Goal: Transaction & Acquisition: Obtain resource

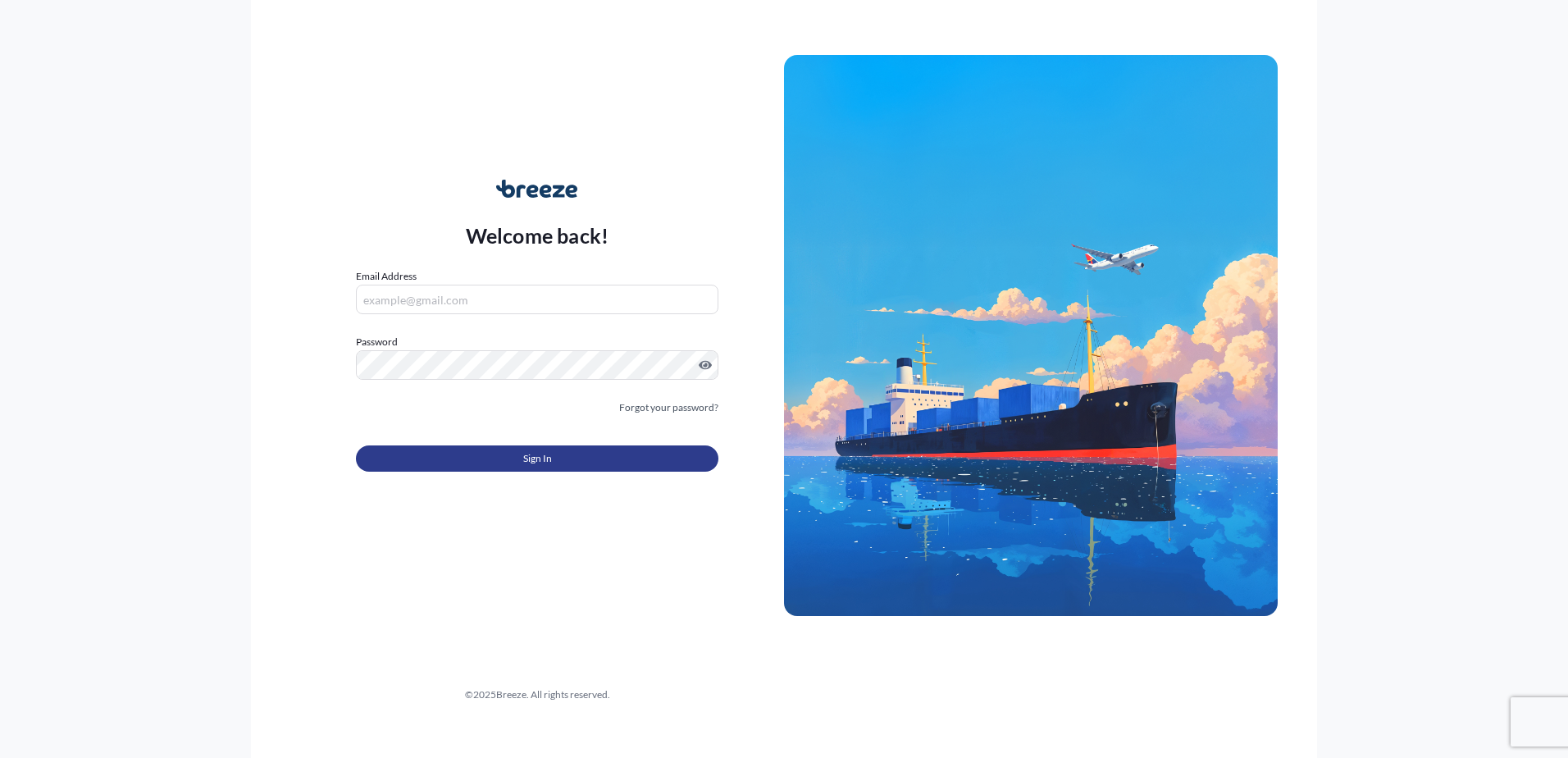
type input "laura.stanyer@cardinalgl.com"
click at [554, 463] on button "Sign In" at bounding box center [537, 458] width 362 height 26
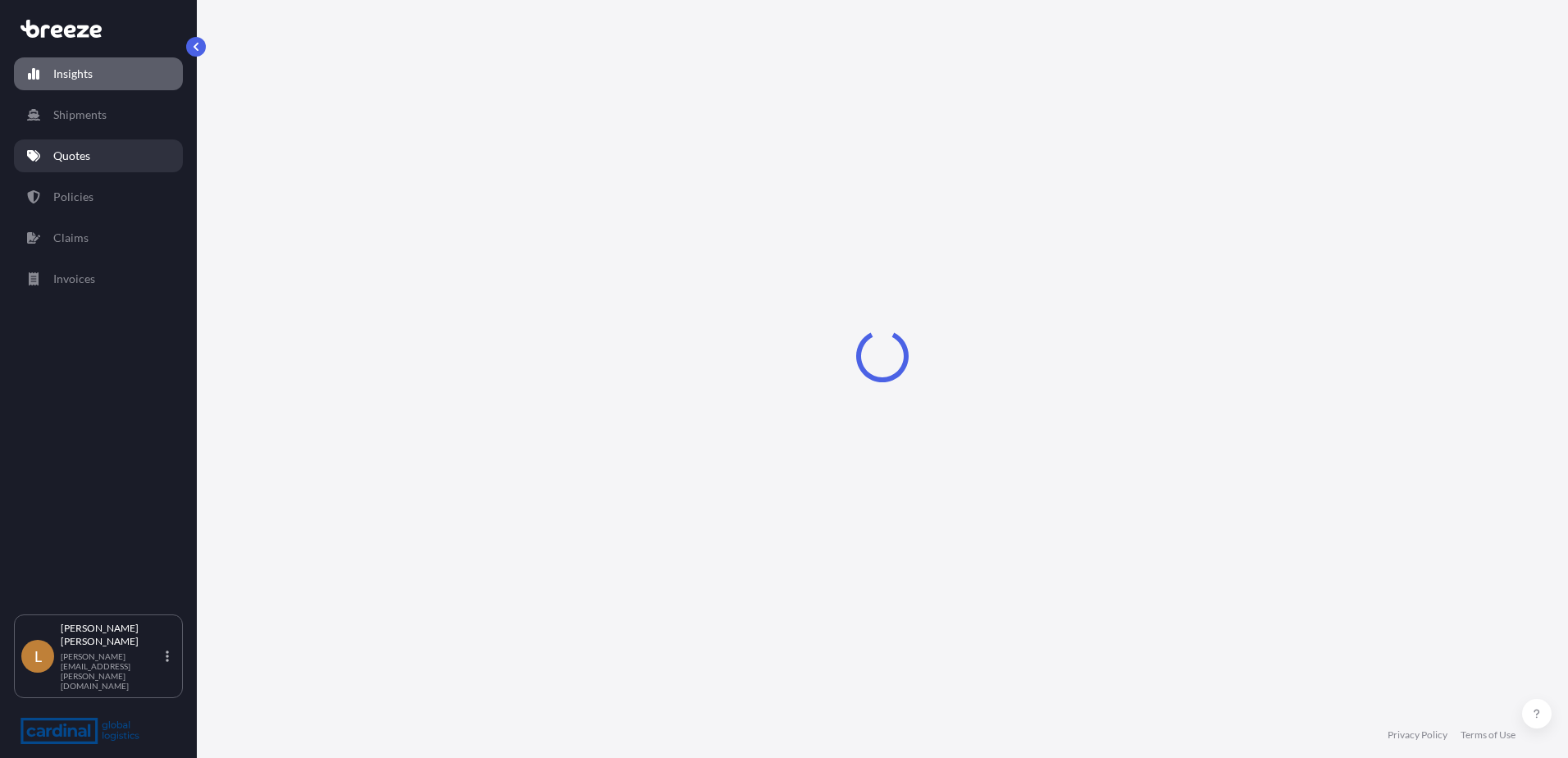
select select "2025"
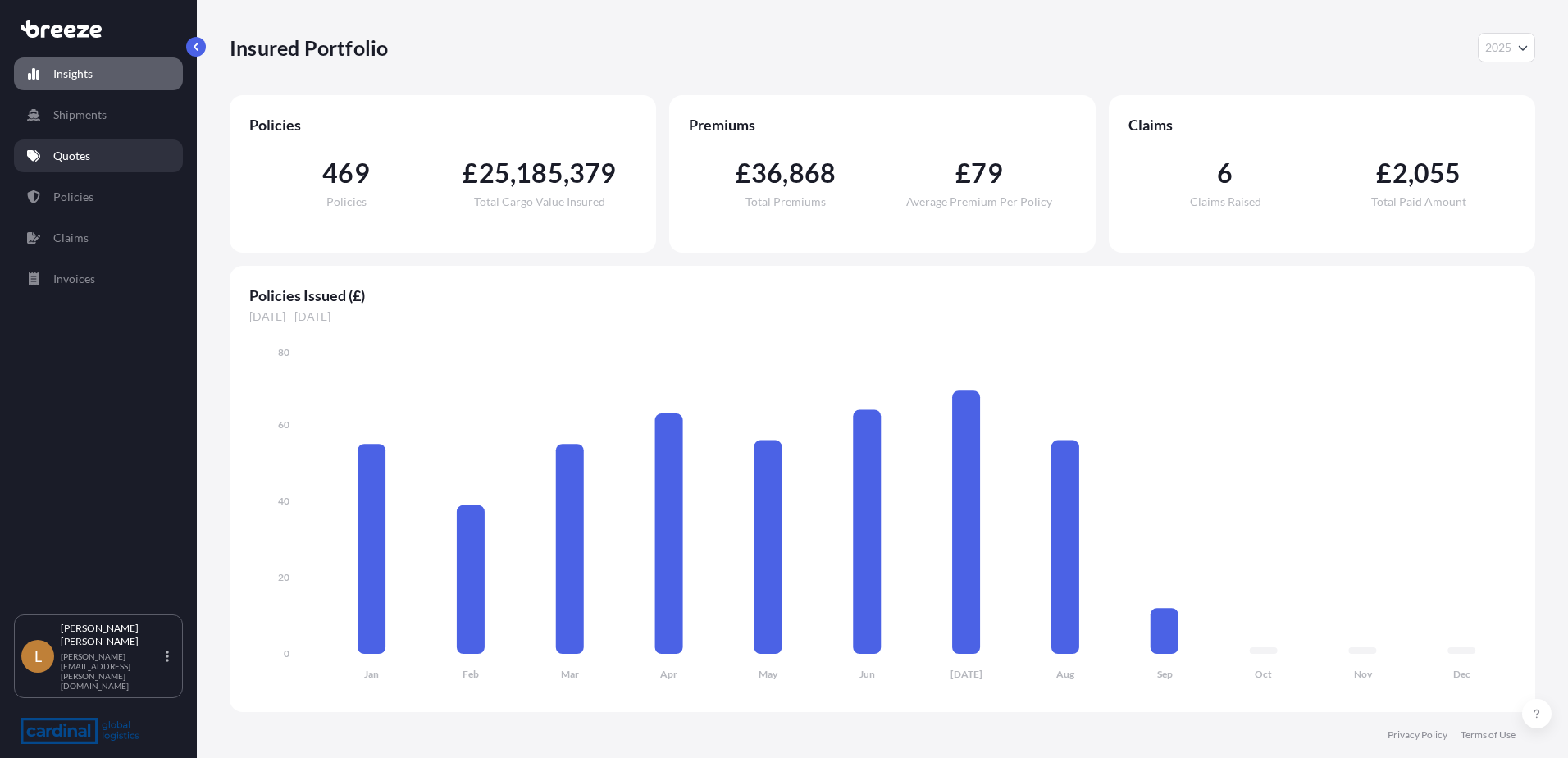
click at [107, 156] on link "Quotes" at bounding box center [99, 156] width 169 height 33
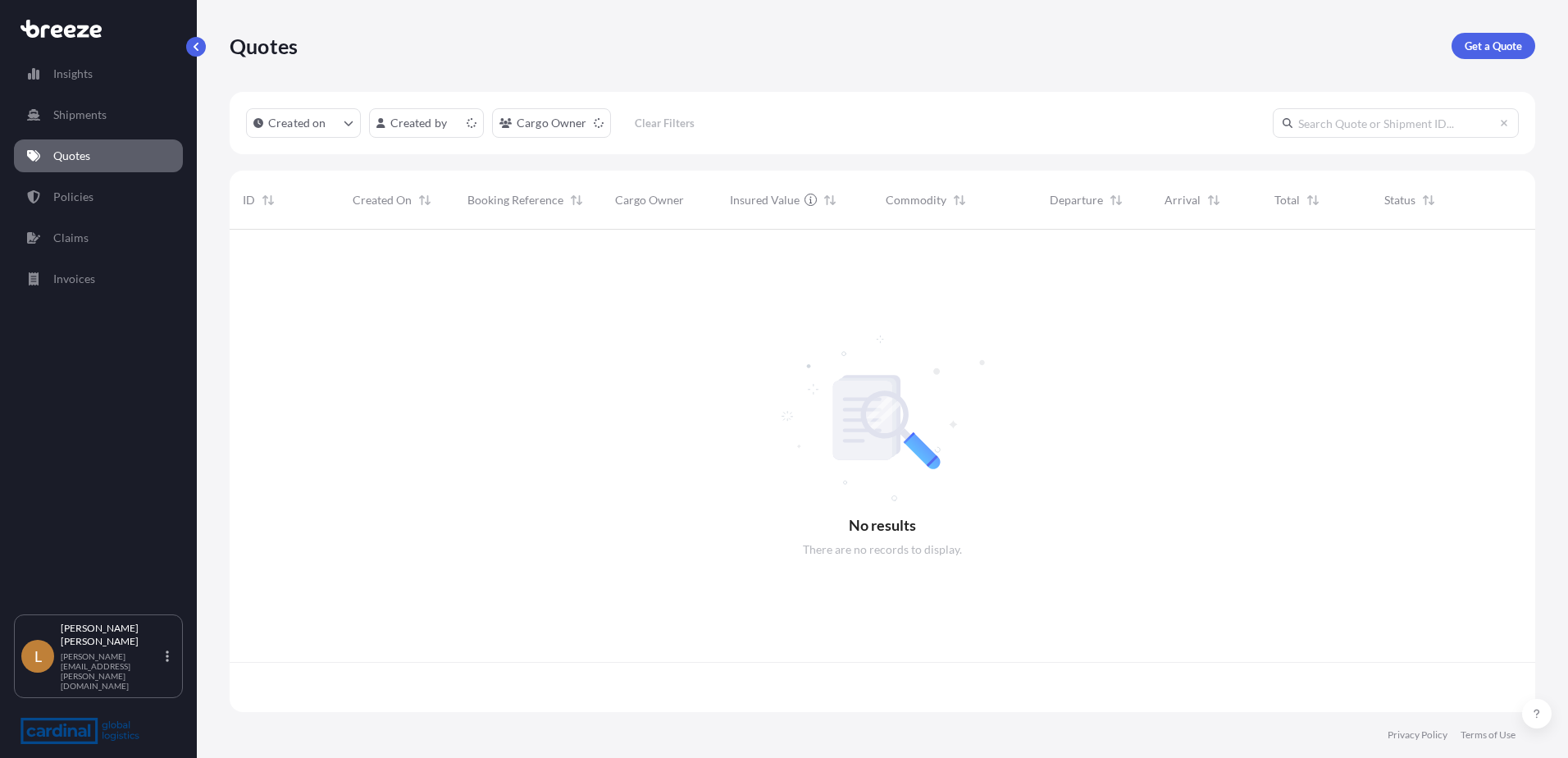
scroll to position [479, 1293]
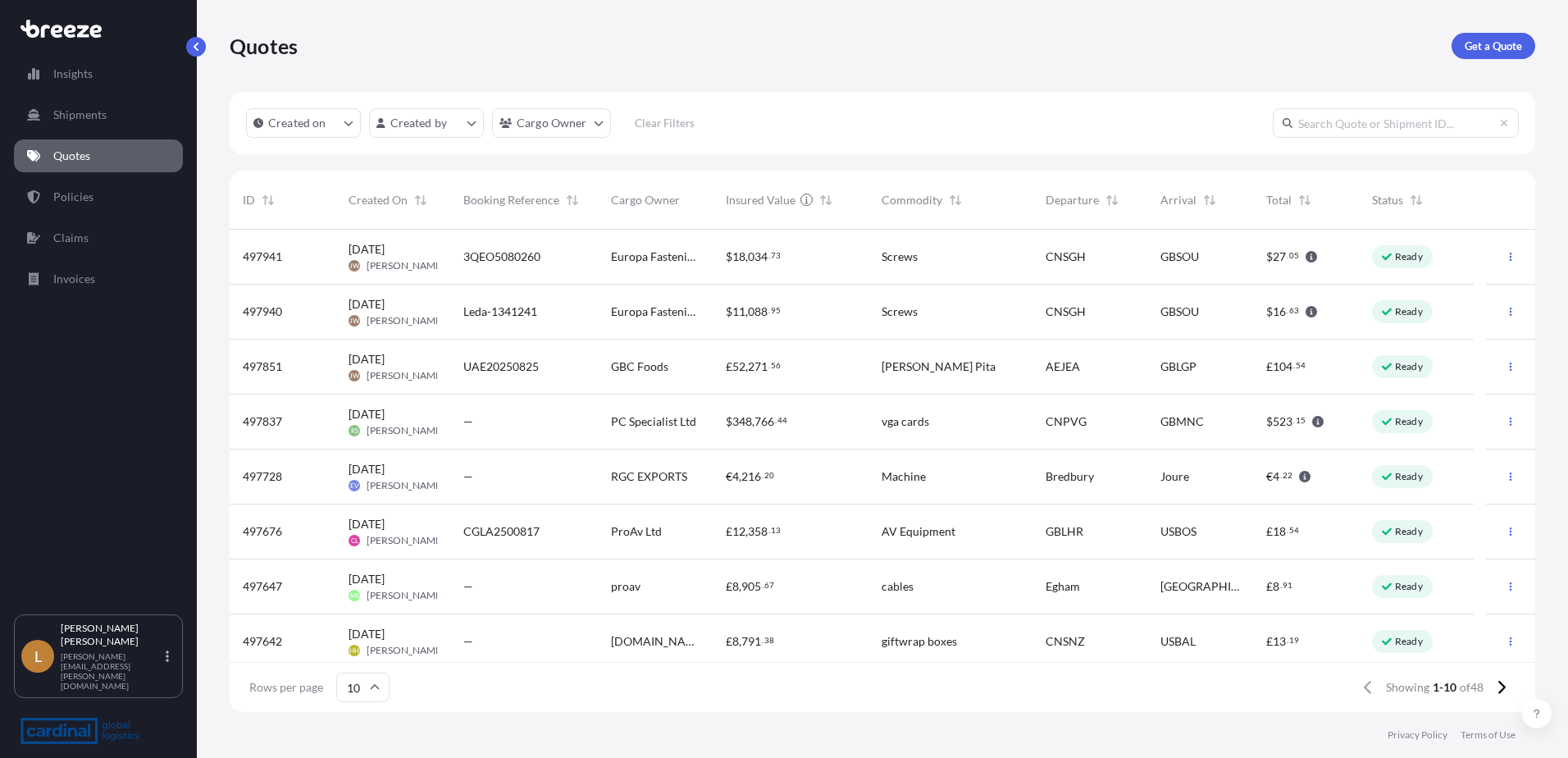
click at [1456, 54] on link "Get a Quote" at bounding box center [1493, 45] width 84 height 26
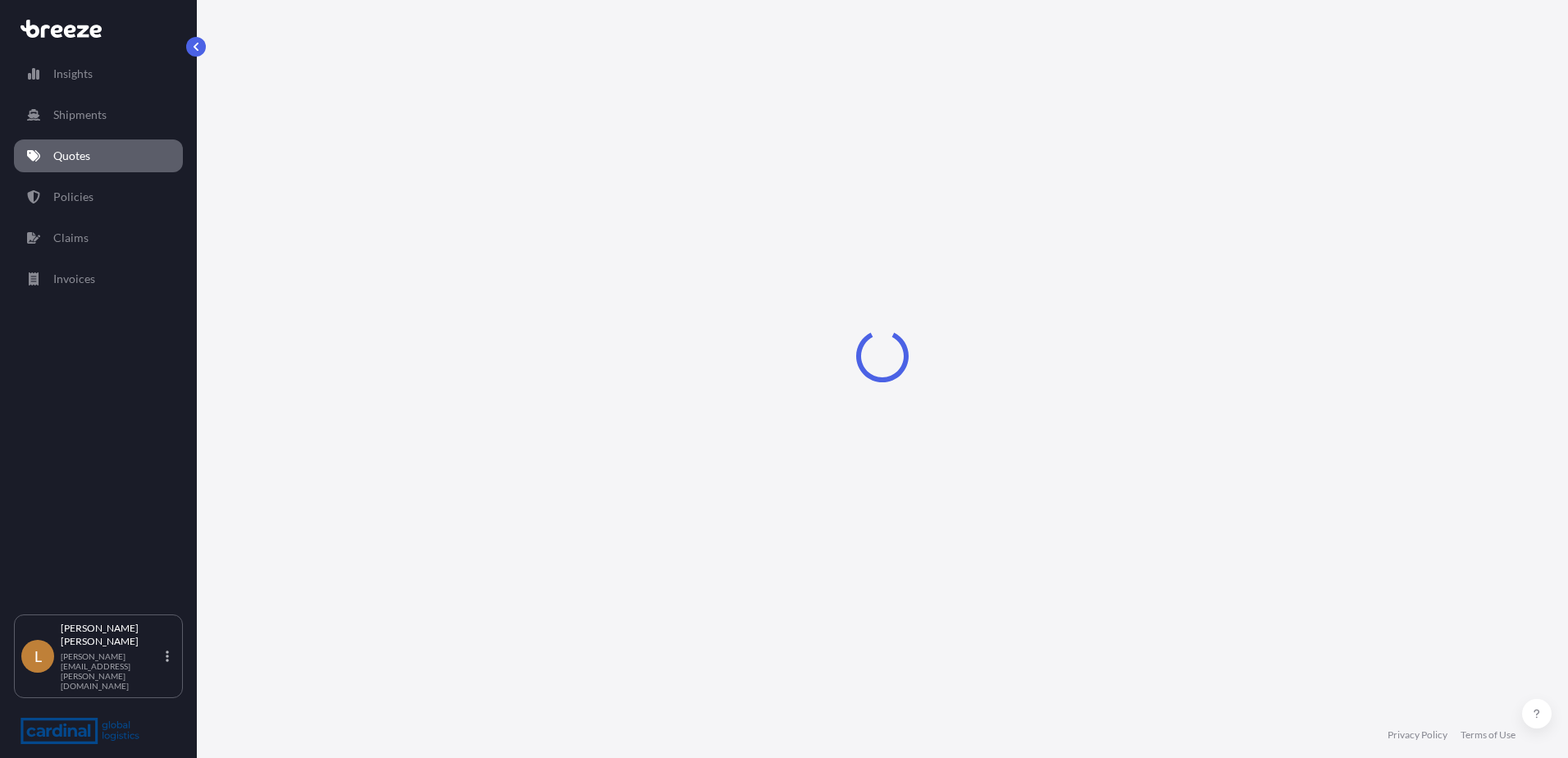
select select "Sea"
select select "1"
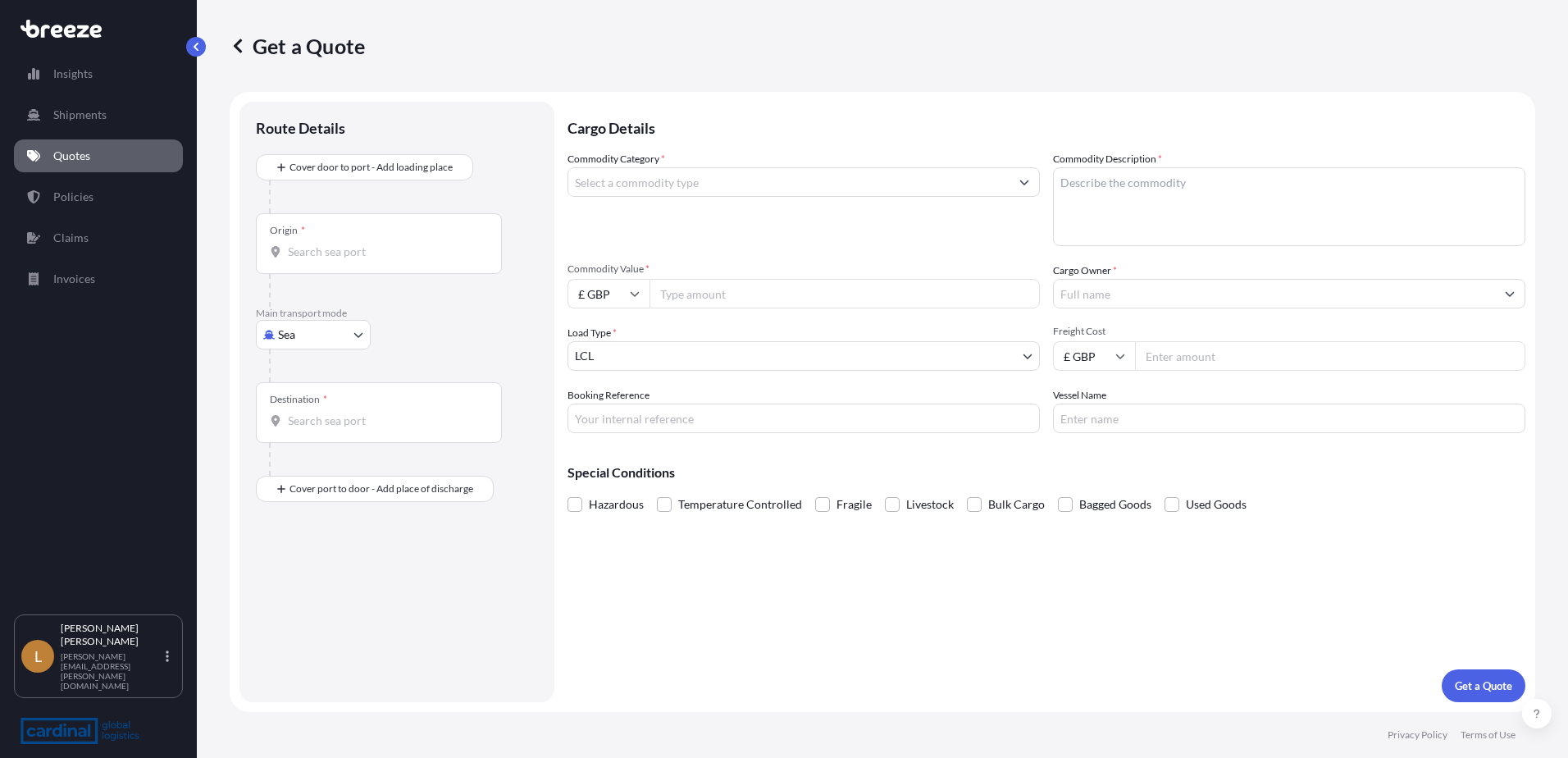
click at [315, 350] on div at bounding box center [404, 366] width 269 height 33
click at [316, 343] on body "Insights Shipments Quotes Policies Claims Invoices L Laura Stanyer laura.stanye…" at bounding box center [784, 379] width 1568 height 758
click at [313, 430] on span "Road" at bounding box center [299, 437] width 26 height 17
select select "Road"
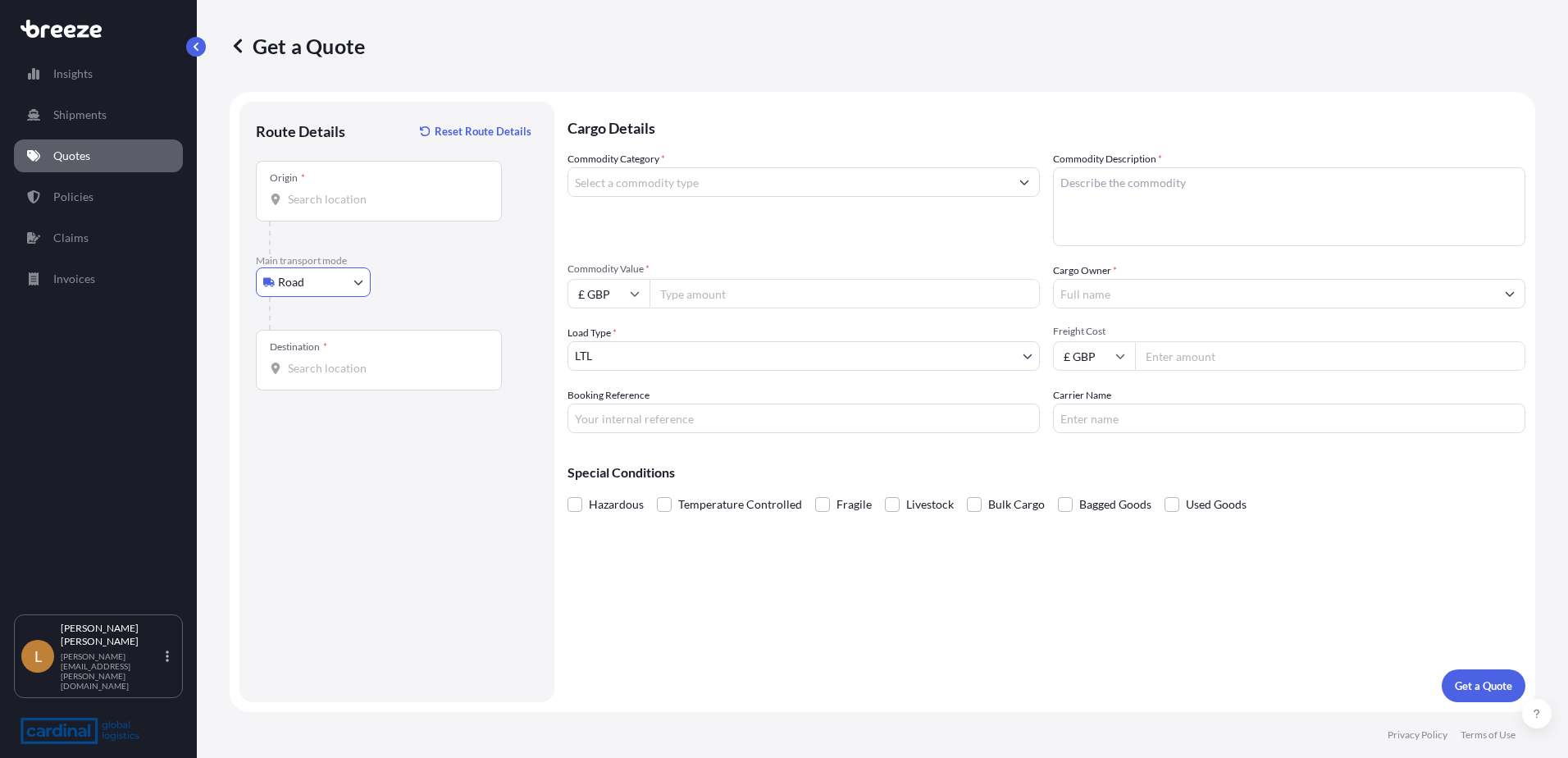
click at [325, 202] on input "Origin *" at bounding box center [384, 199] width 193 height 17
paste input "OL11 2YW"
click at [349, 254] on span "Rochdale OL11 2YW , UK" at bounding box center [425, 254] width 227 height 17
type input "Rochdale OL11 2YW, UK"
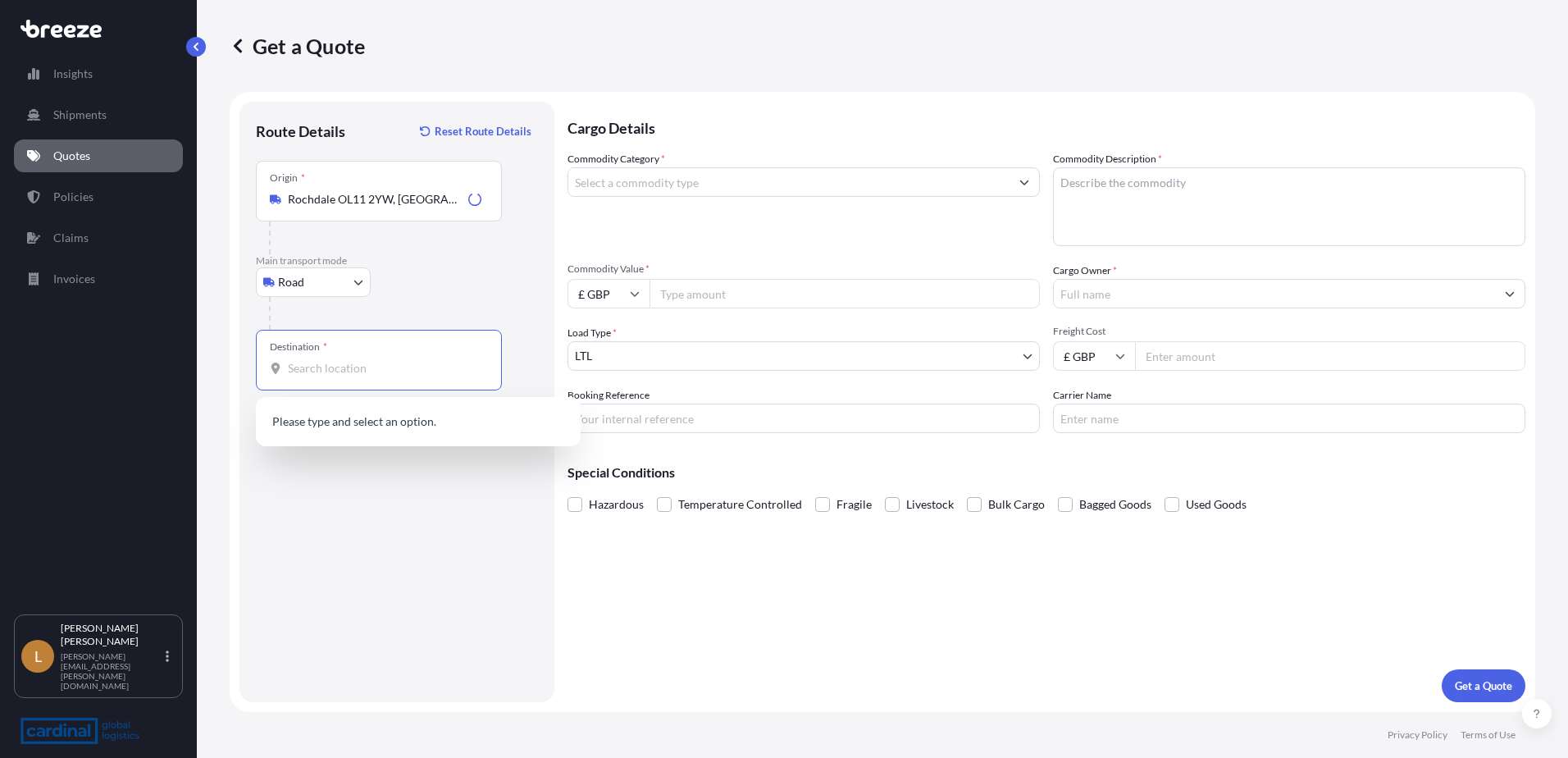
click at [353, 361] on input "Destination *" at bounding box center [384, 368] width 193 height 17
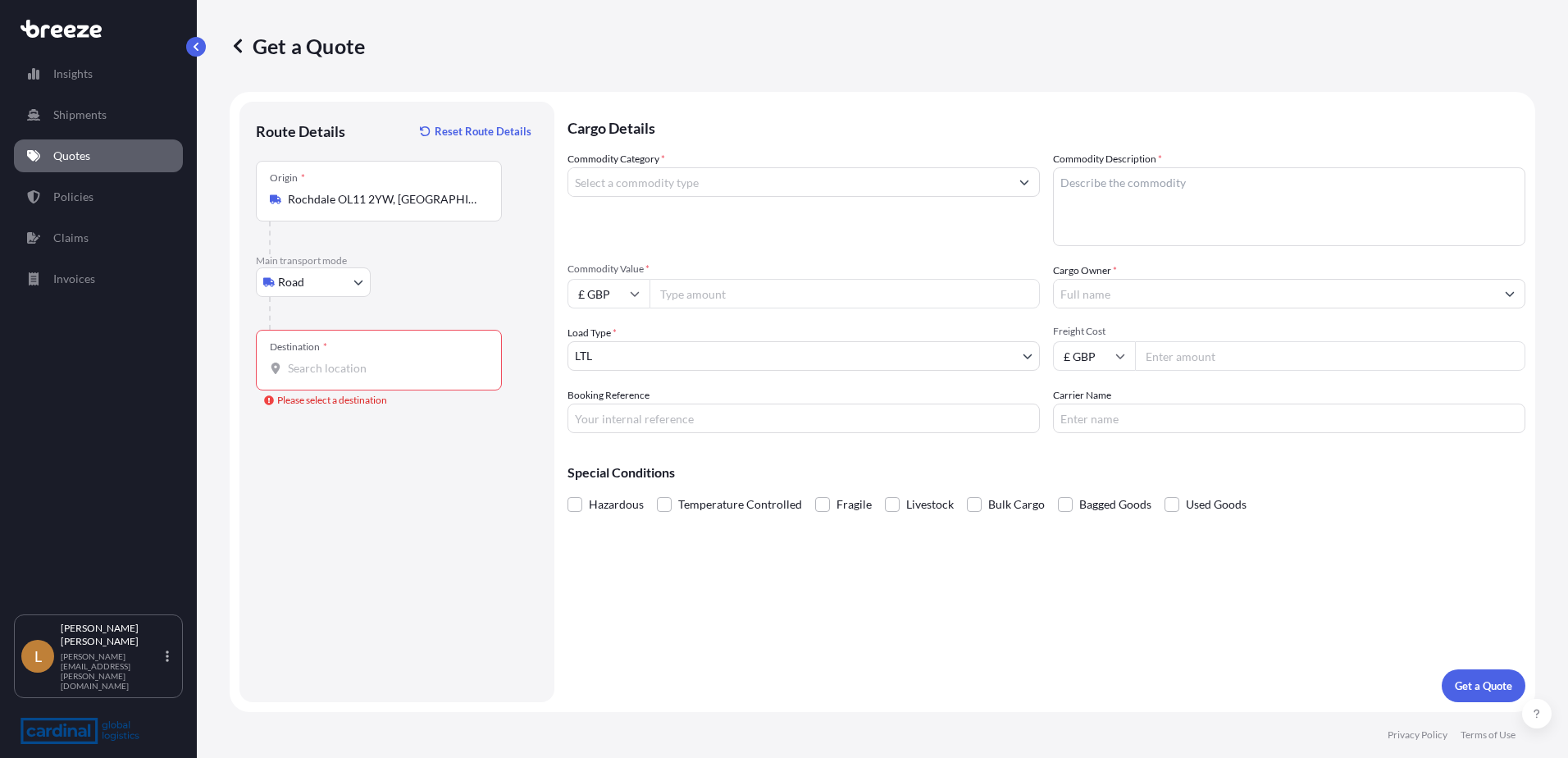
click at [321, 366] on input "Destination * Please select a destination" at bounding box center [384, 368] width 193 height 17
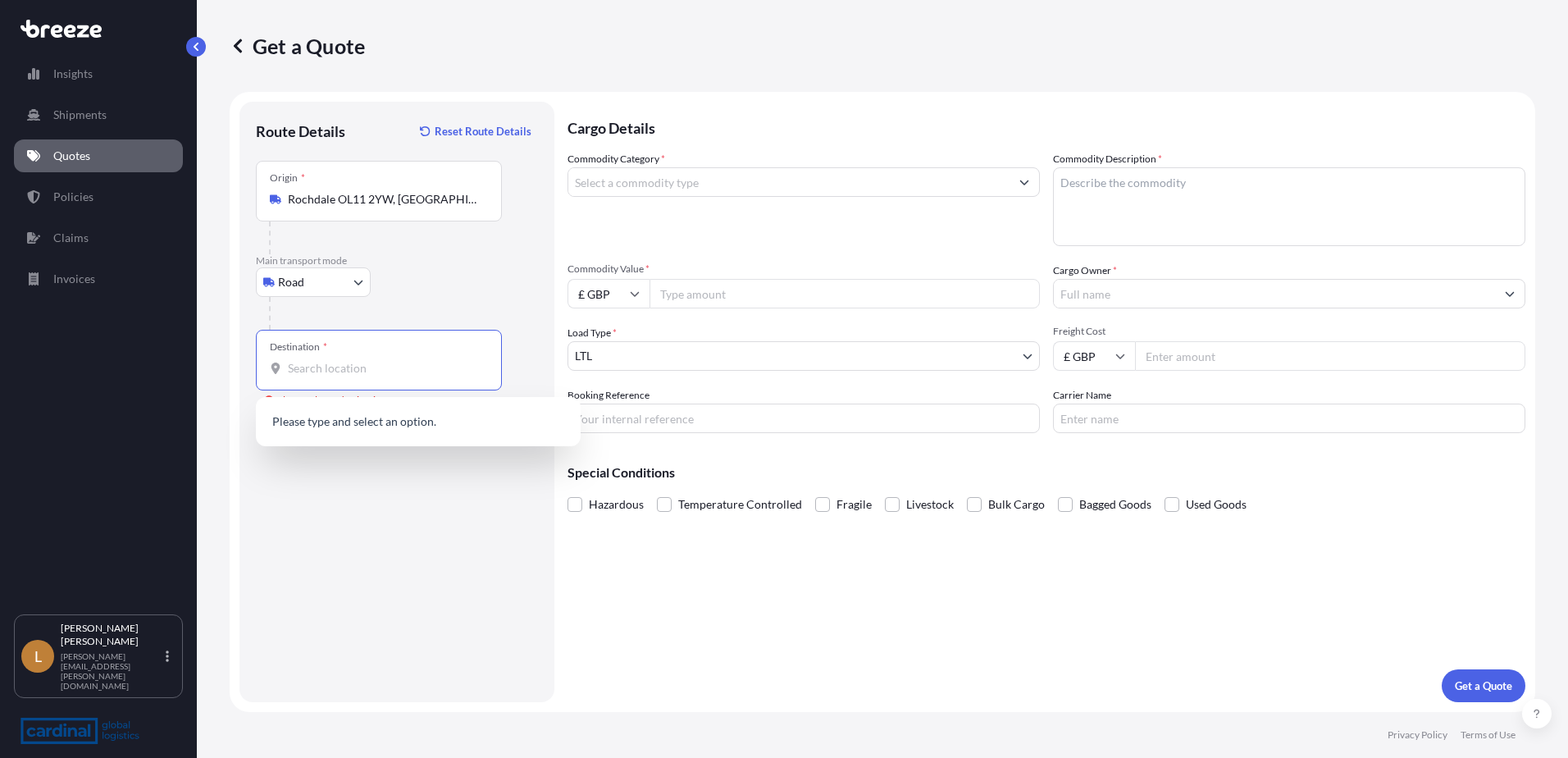
paste input "CZ 742 51 Mosnov"
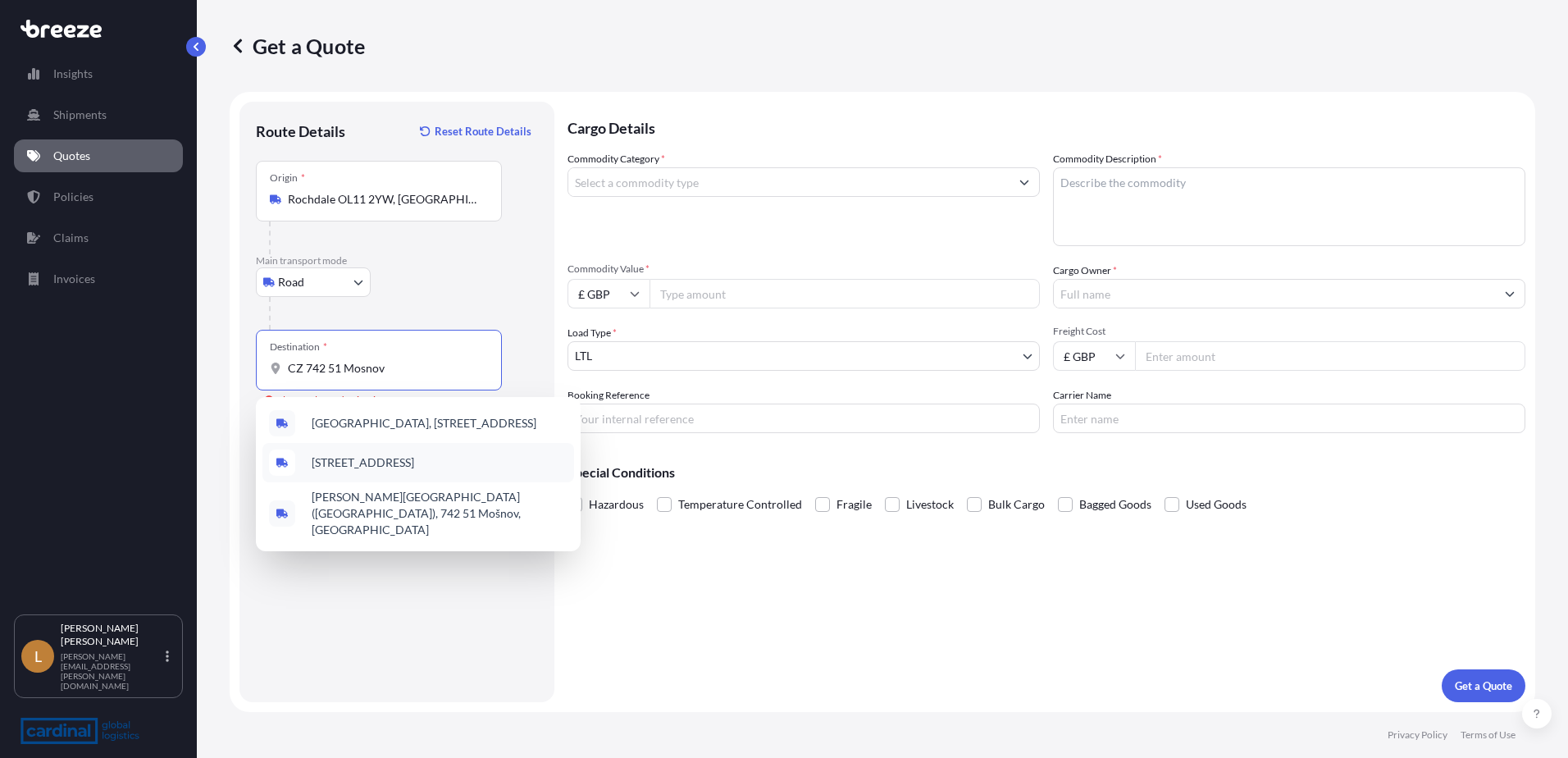
click at [475, 471] on div "742 51 Mošnov 1, Czechia" at bounding box center [418, 462] width 312 height 39
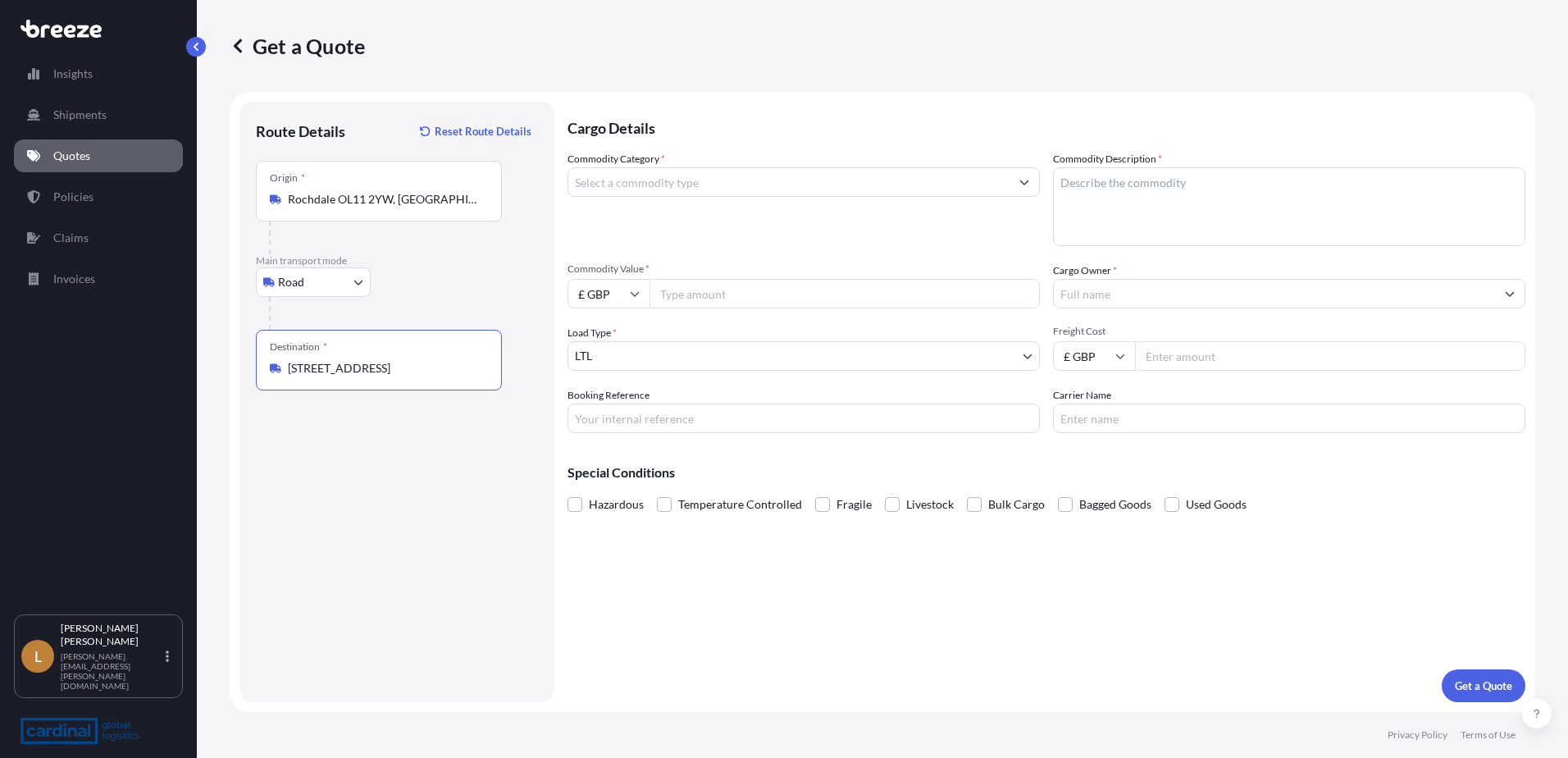
type input "742 51 Mošnov 1, Czechia"
click at [684, 180] on input "Commodity Category *" at bounding box center [789, 182] width 442 height 29
click at [661, 181] on input "Commodity Category *" at bounding box center [789, 182] width 442 height 29
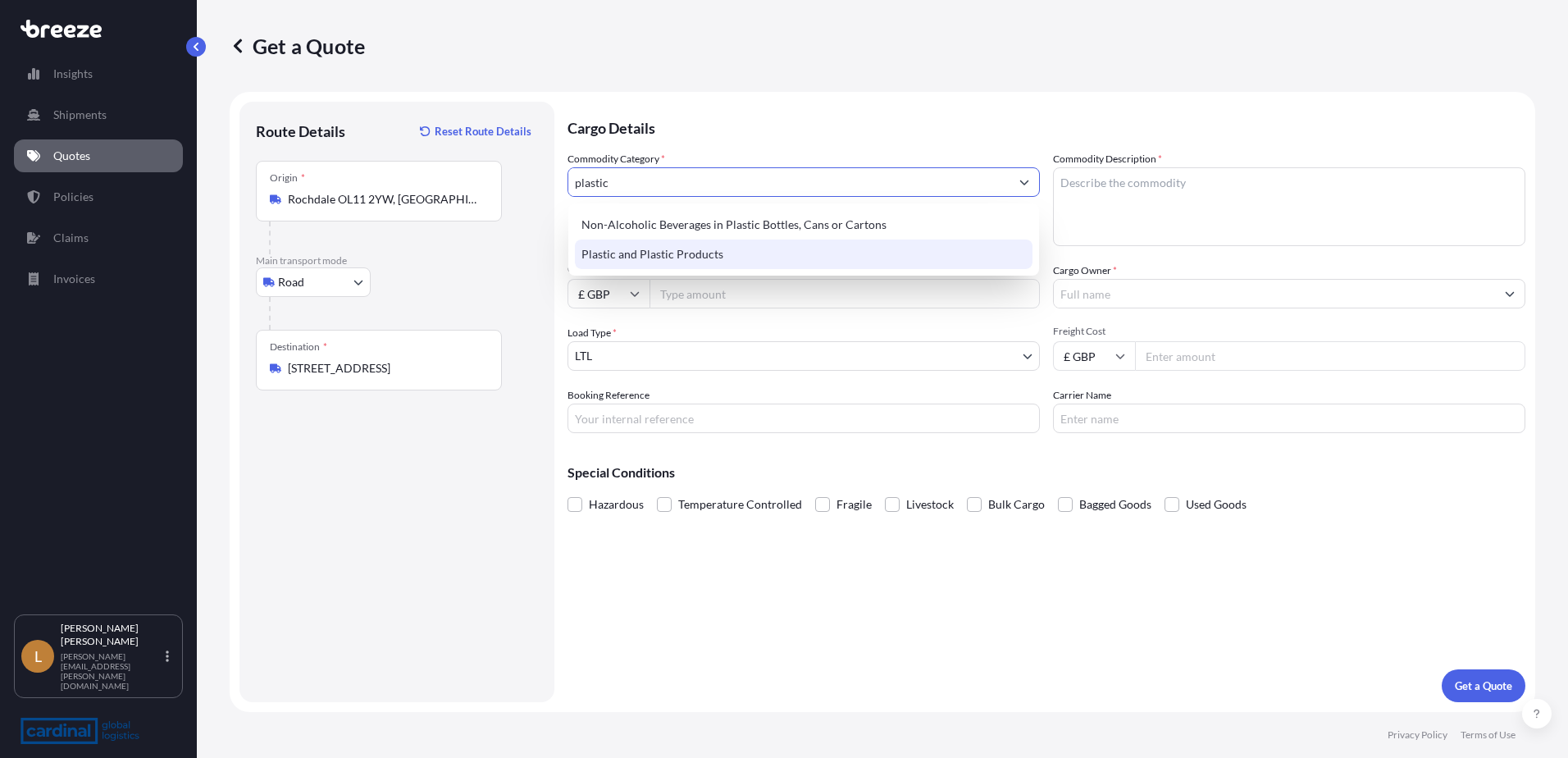
click at [683, 252] on div "Plastic and Plastic Products" at bounding box center [803, 254] width 457 height 29
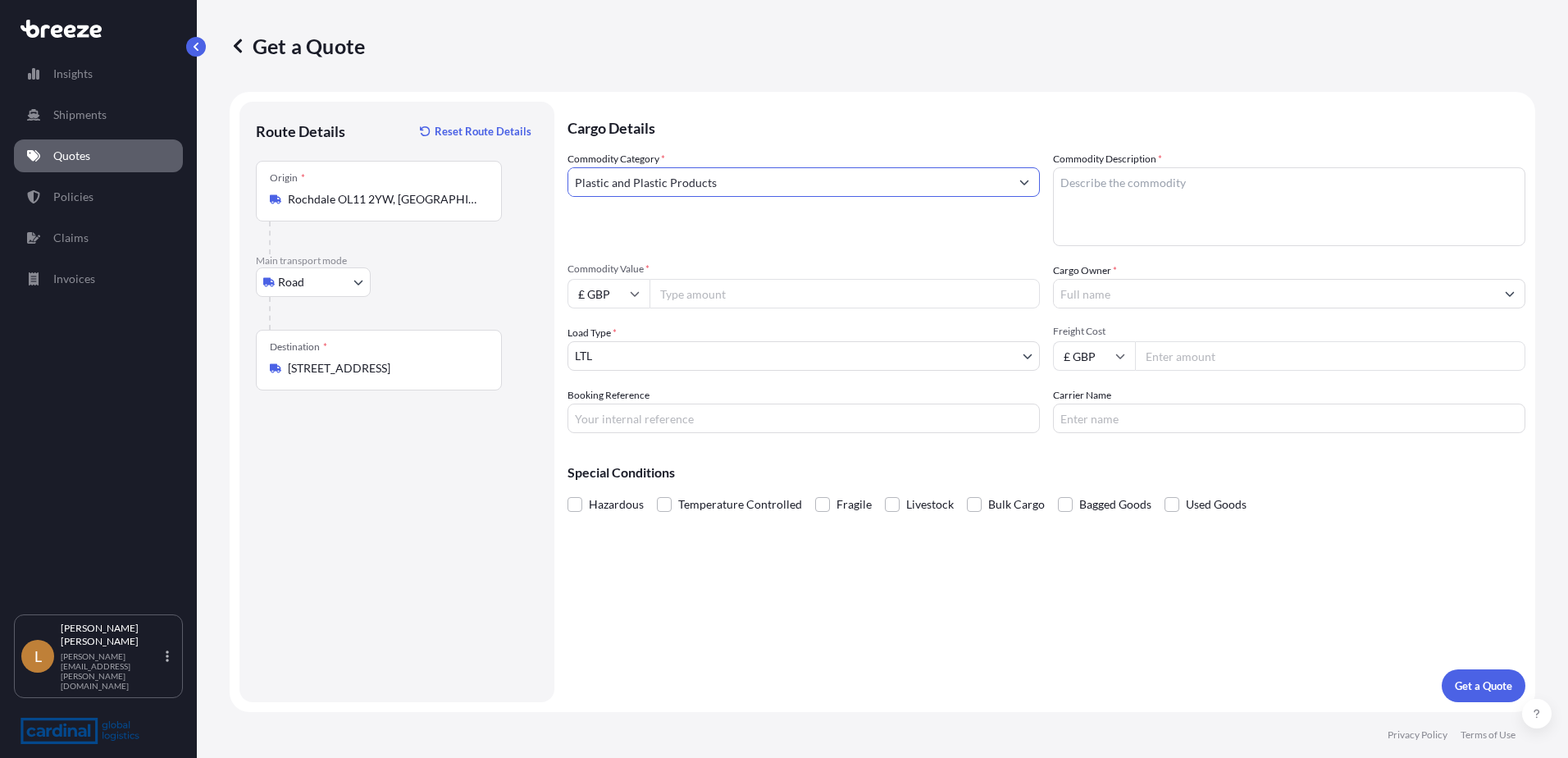
type input "Plastic and Plastic Products"
click at [1102, 185] on textarea "Commodity Description *" at bounding box center [1289, 207] width 472 height 79
click at [1256, 209] on textarea "Commodity Description *" at bounding box center [1289, 207] width 472 height 79
paste textarea "HS code is 39241000, empty plastic bottles"
type textarea "HS code is 39241000, empty plastic bottles"
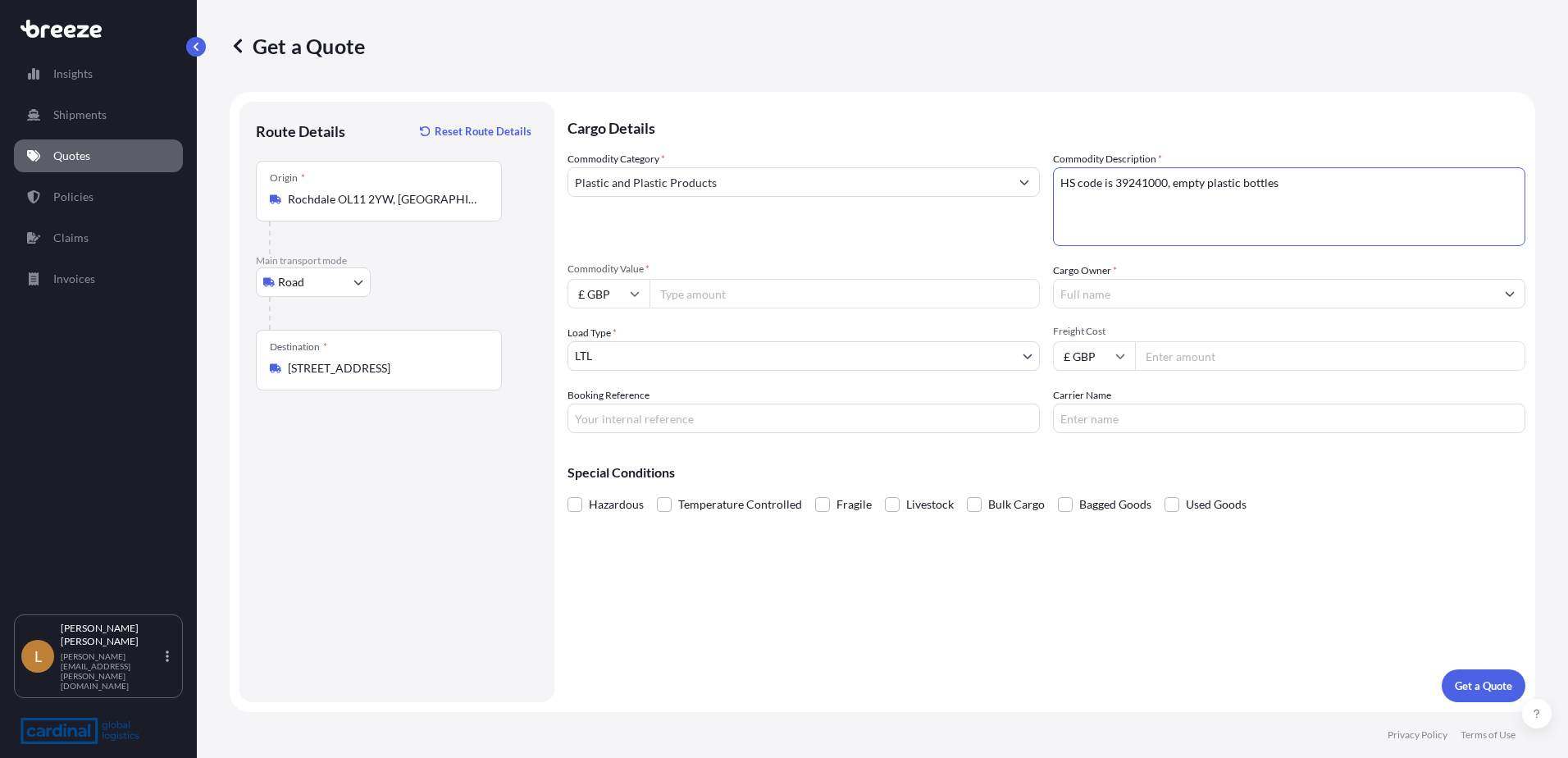
click at [799, 287] on input "Commodity Value *" at bounding box center [845, 293] width 391 height 29
type input "2000"
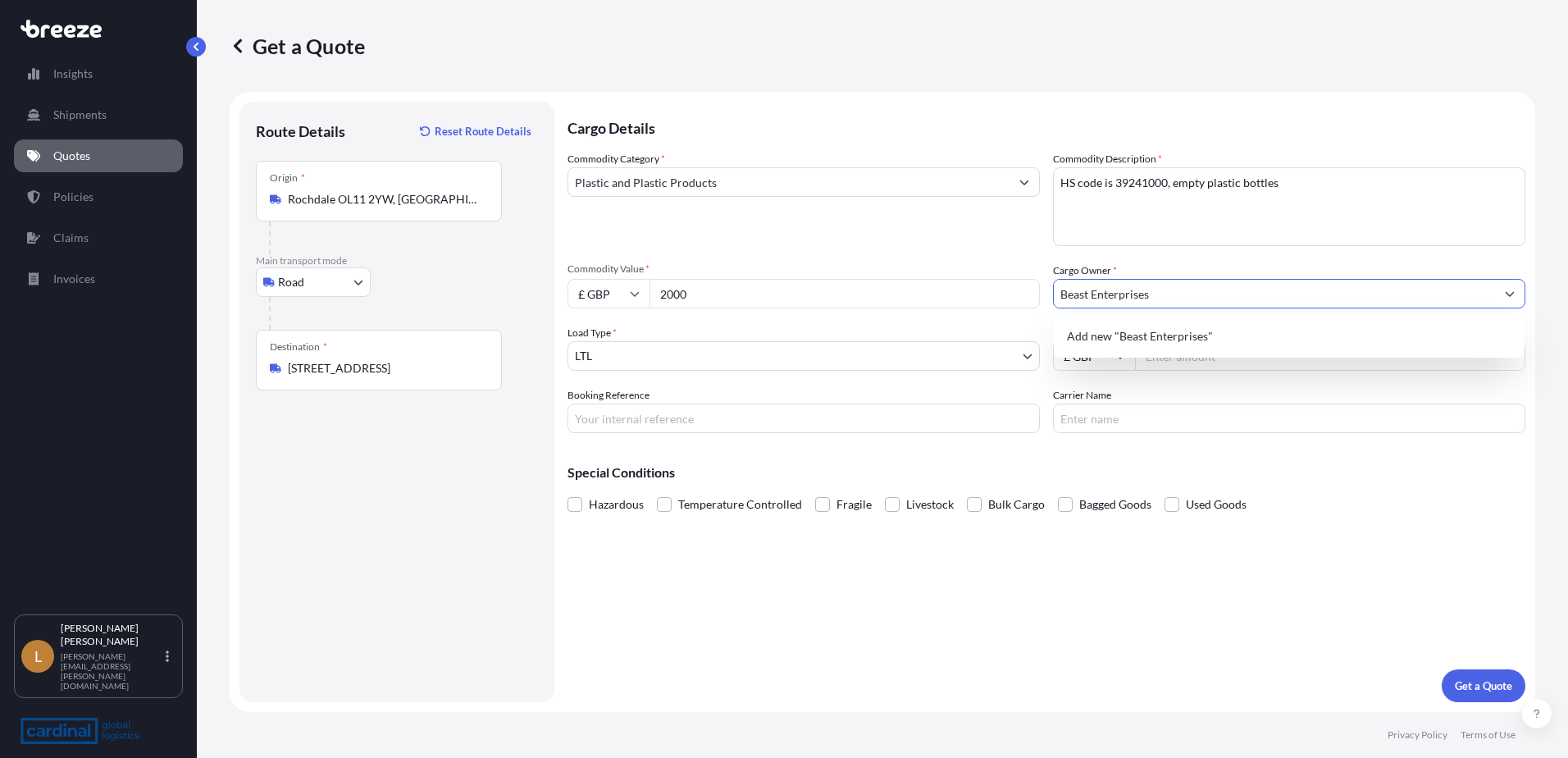
type input "Beast Enterprises"
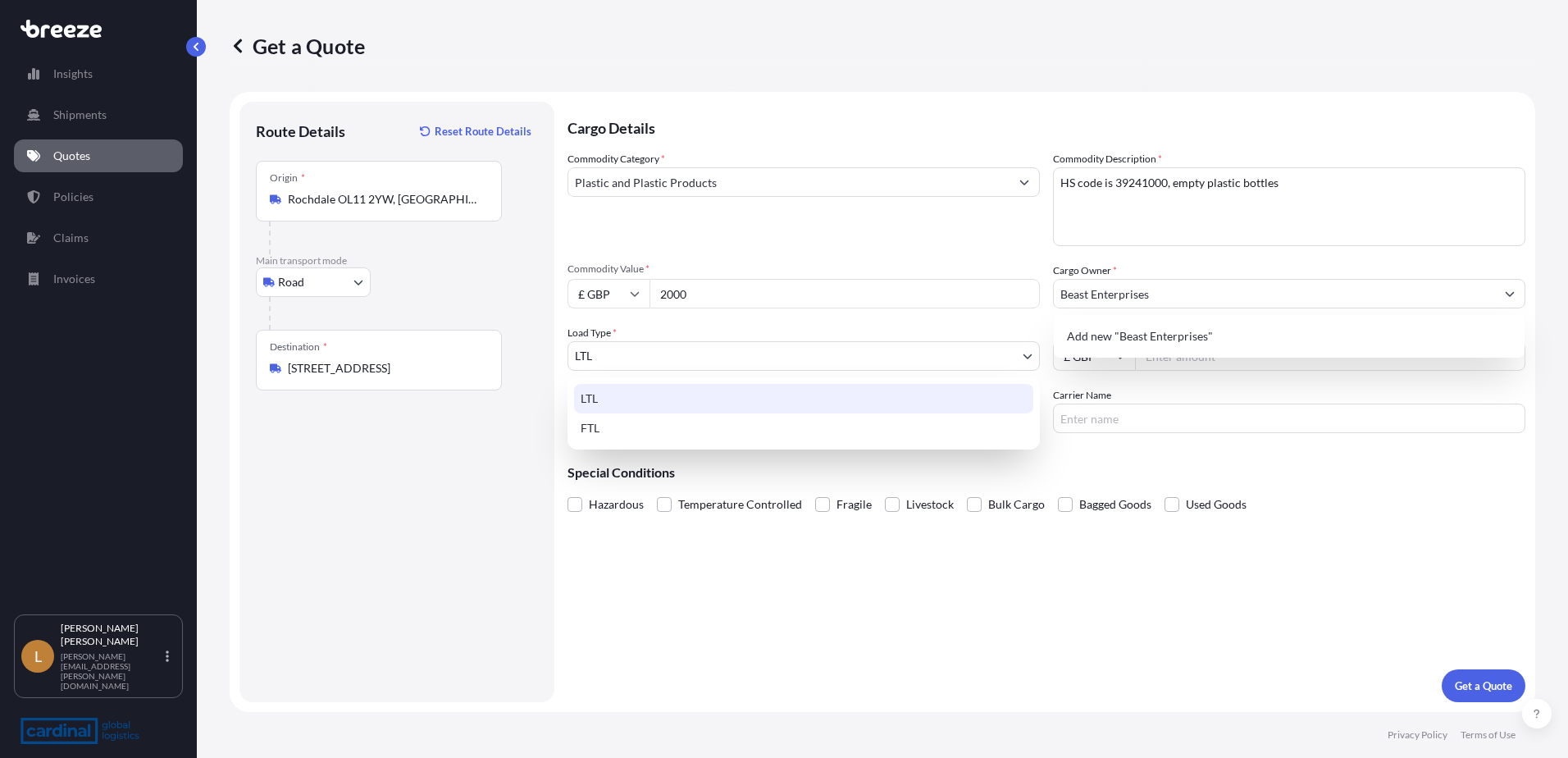
click at [748, 356] on body "0 options available. 1 option available. 0 options available. 1 option availabl…" at bounding box center [784, 379] width 1568 height 758
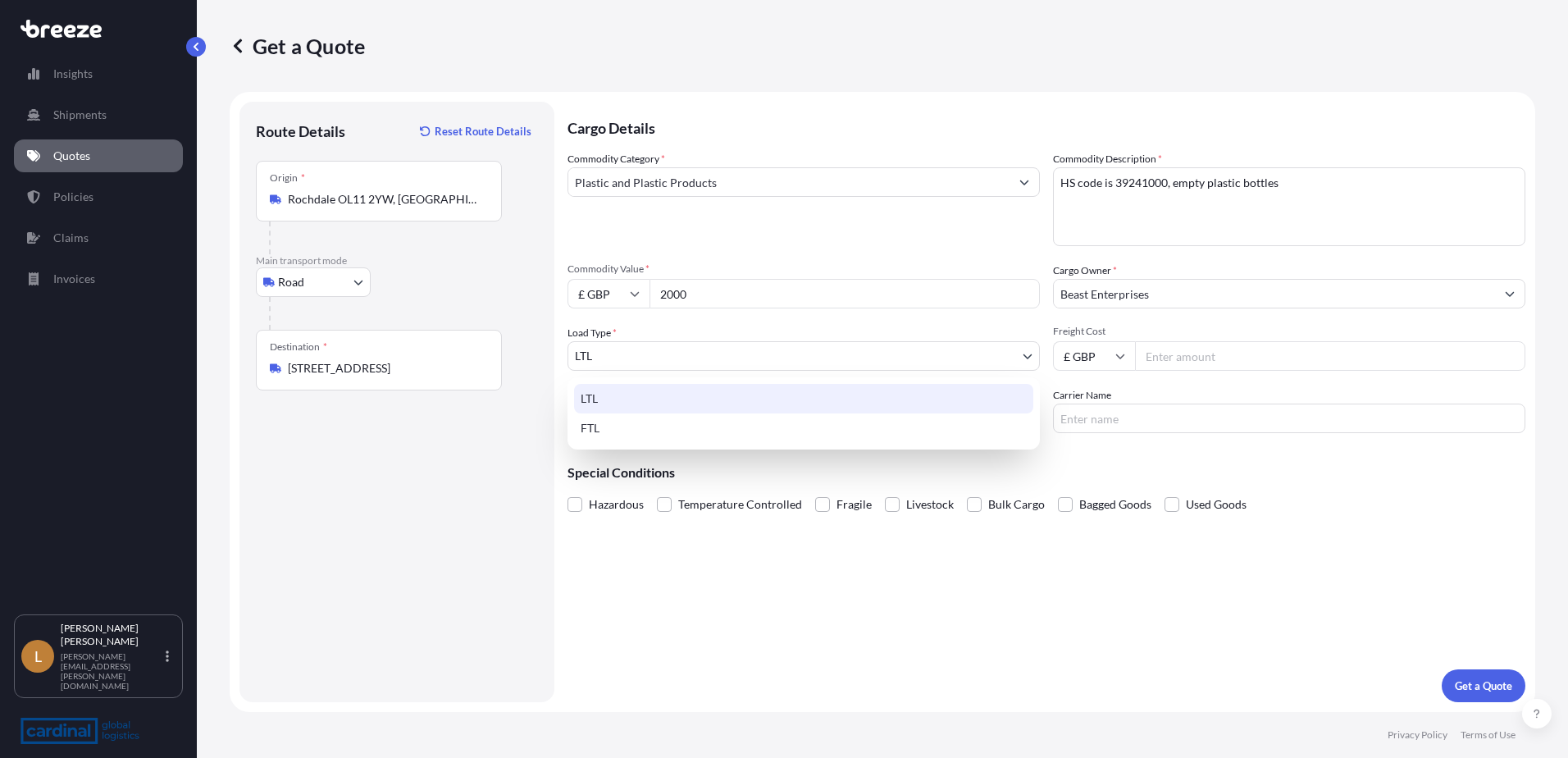
click at [1203, 359] on input "Freight Cost" at bounding box center [1330, 356] width 391 height 29
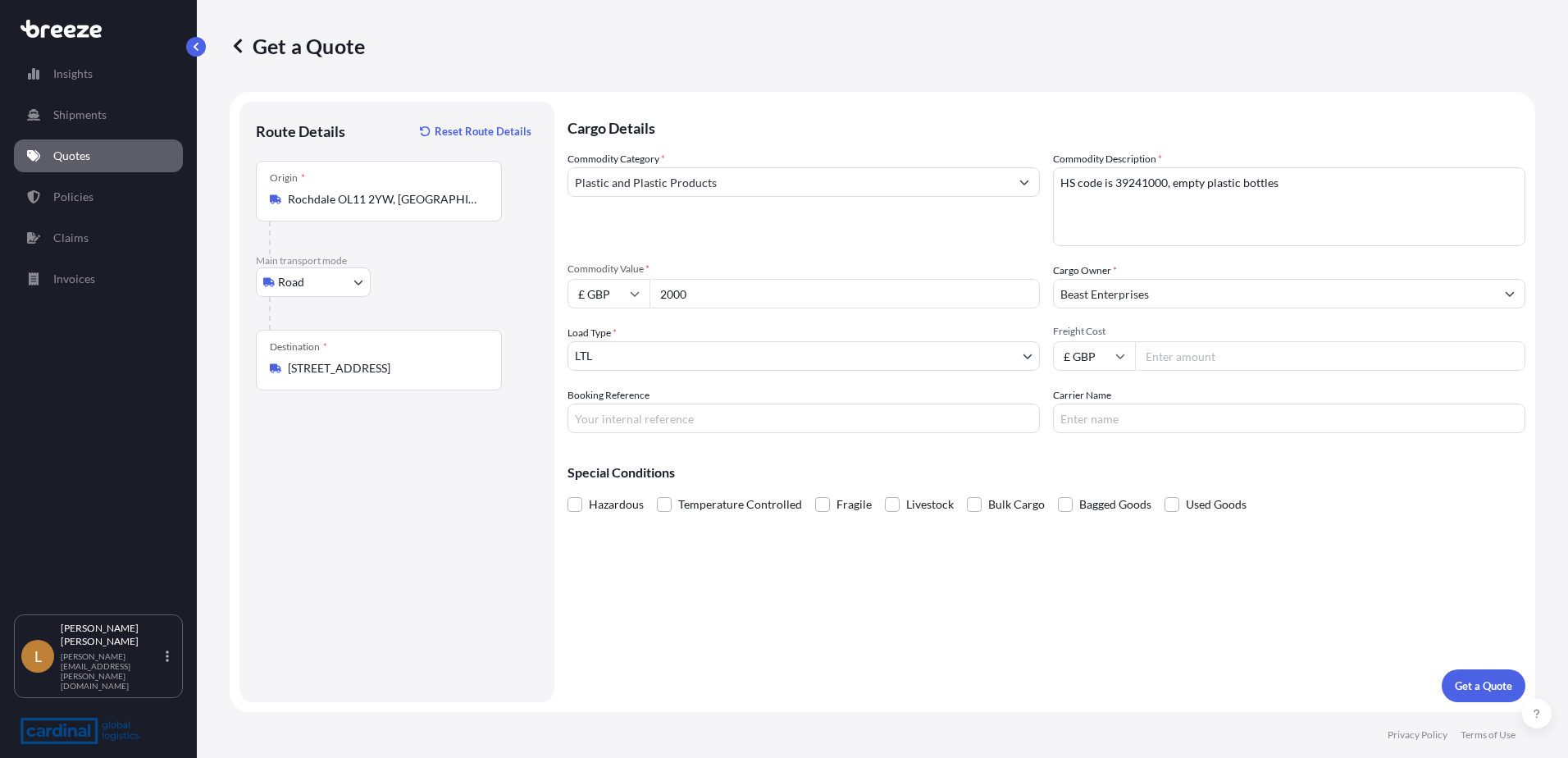
click at [805, 431] on input "Booking Reference" at bounding box center [803, 417] width 472 height 29
click at [1177, 426] on input "Carrier Name" at bounding box center [1289, 417] width 472 height 29
click at [1480, 694] on p "Get a Quote" at bounding box center [1483, 686] width 58 height 17
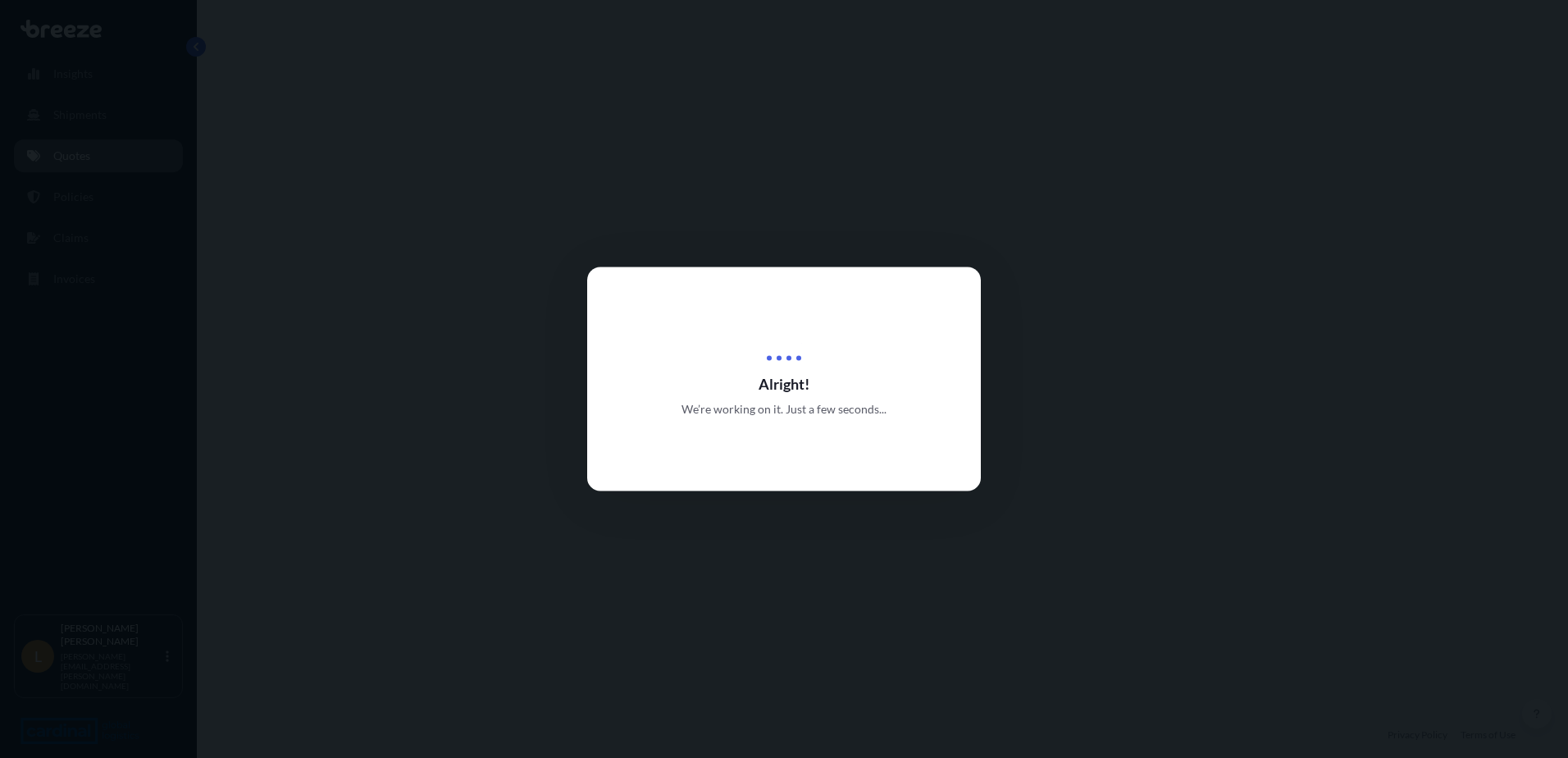
select select "Road"
select select "1"
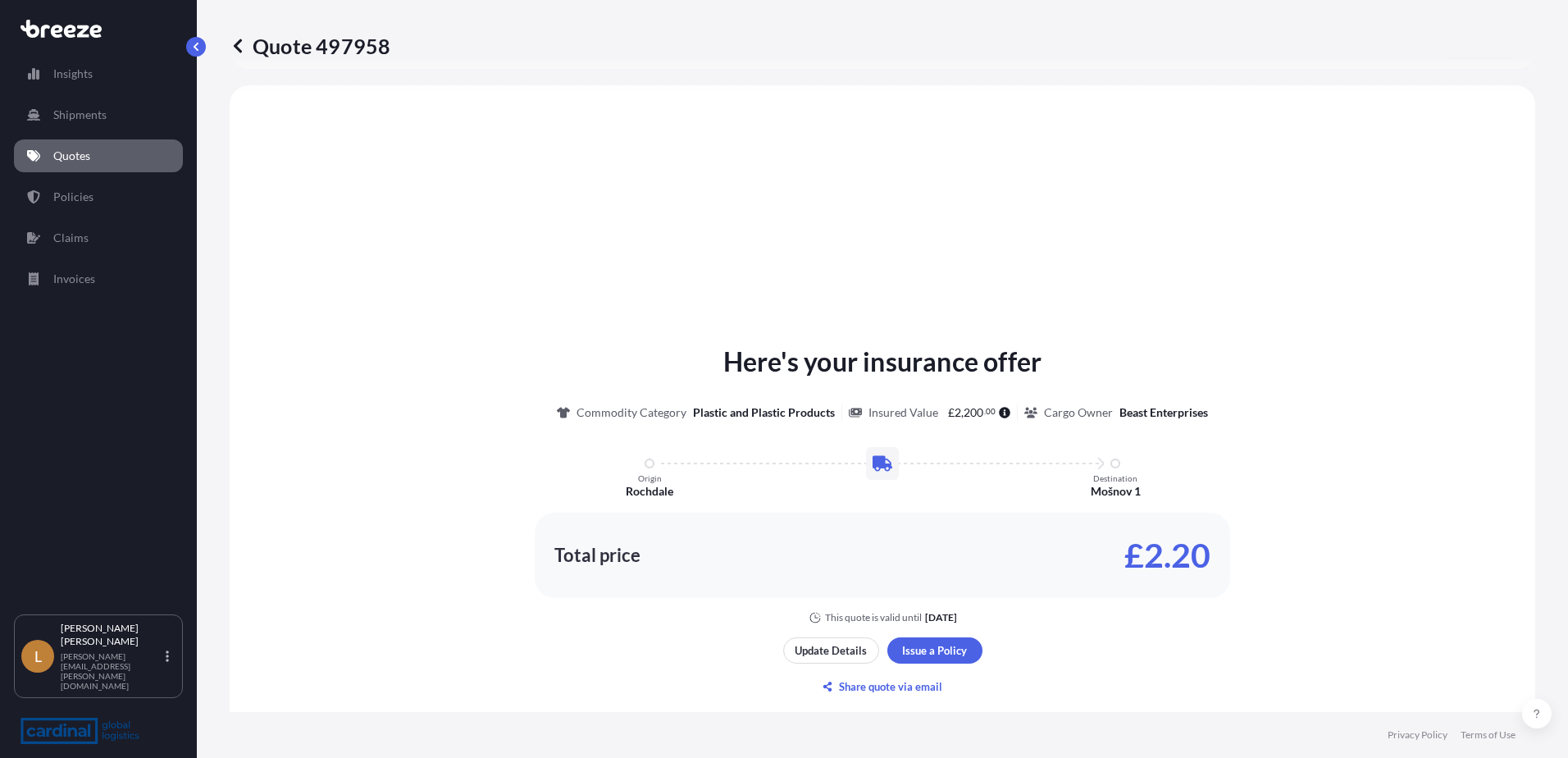
scroll to position [494, 0]
